Goal: Task Accomplishment & Management: Complete application form

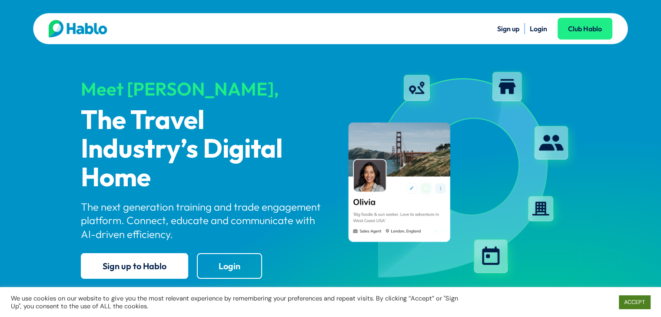
click at [639, 303] on link "ACCEPT" at bounding box center [634, 302] width 31 height 13
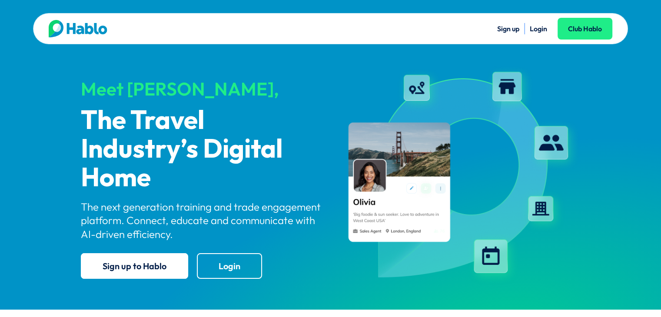
click at [510, 24] on link "Sign up" at bounding box center [508, 28] width 22 height 9
click at [543, 27] on link "Login" at bounding box center [538, 28] width 17 height 9
click at [536, 27] on link "Login" at bounding box center [538, 28] width 17 height 9
